Goal: Use online tool/utility: Utilize a website feature to perform a specific function

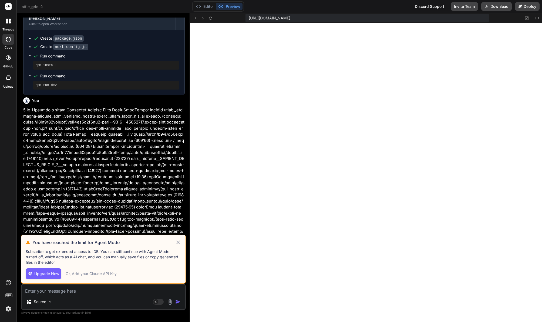
scroll to position [633, 0]
click at [179, 241] on icon at bounding box center [178, 243] width 6 height 6
type textarea "x"
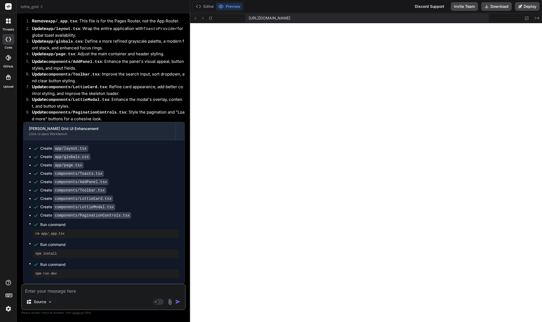
scroll to position [272, 0]
click at [210, 8] on button "Editor" at bounding box center [205, 7] width 22 height 8
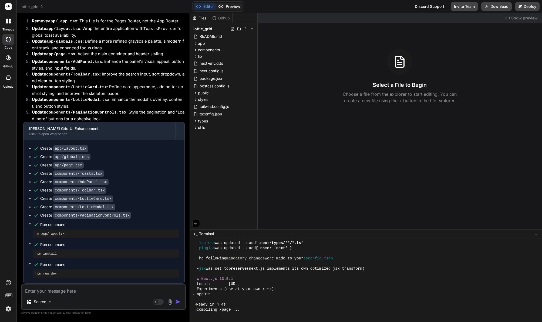
click at [229, 7] on button "Preview" at bounding box center [229, 7] width 26 height 8
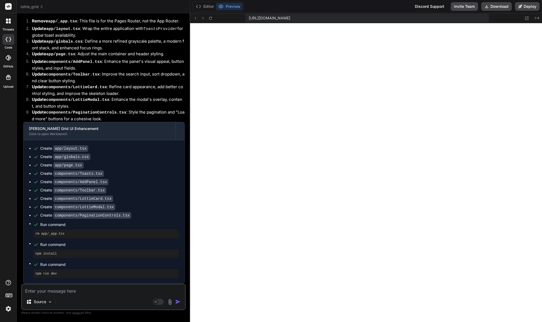
click at [95, 294] on textarea at bounding box center [103, 290] width 163 height 10
type textarea "f"
type textarea "x"
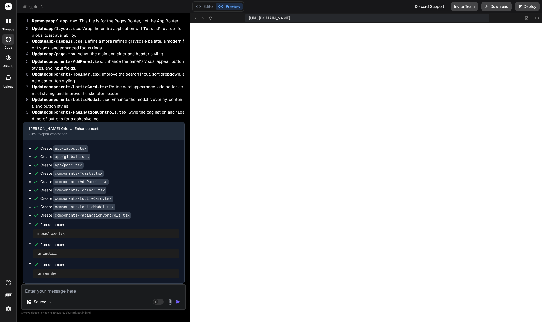
type textarea "d"
type textarea "x"
type textarea "df"
type textarea "x"
type textarea "dfe"
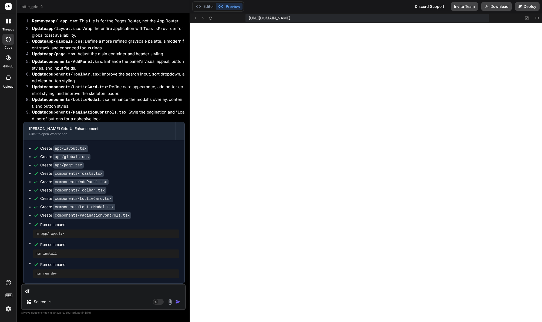
type textarea "x"
type textarea "df"
type textarea "x"
type textarea "d"
type textarea "x"
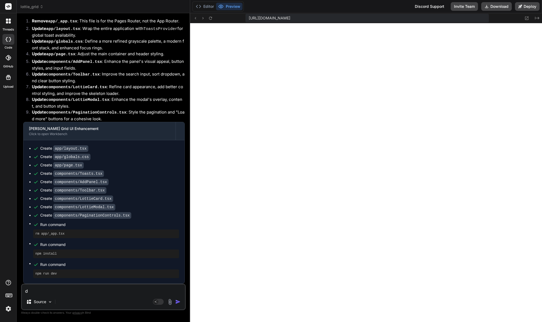
type textarea "x"
